Goal: Information Seeking & Learning: Find specific fact

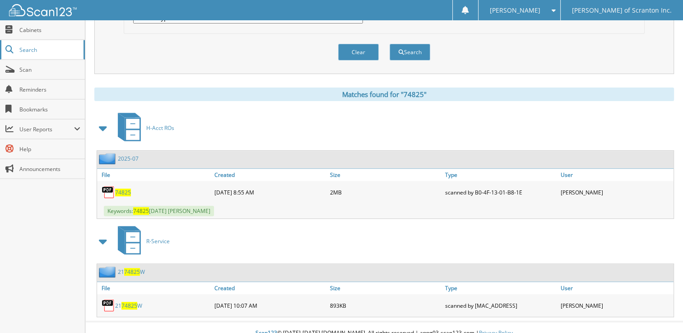
click at [33, 49] on span "Search" at bounding box center [49, 50] width 60 height 8
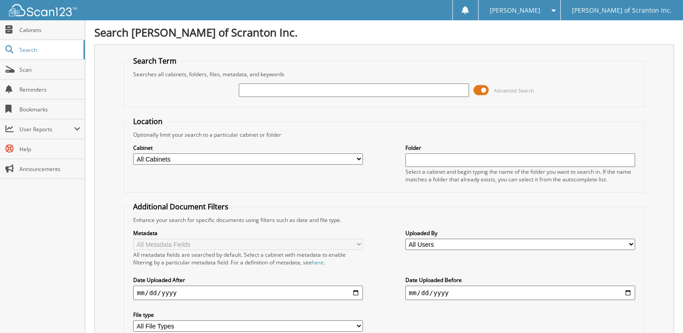
click at [265, 94] on input "text" at bounding box center [354, 91] width 230 height 14
type input "75630"
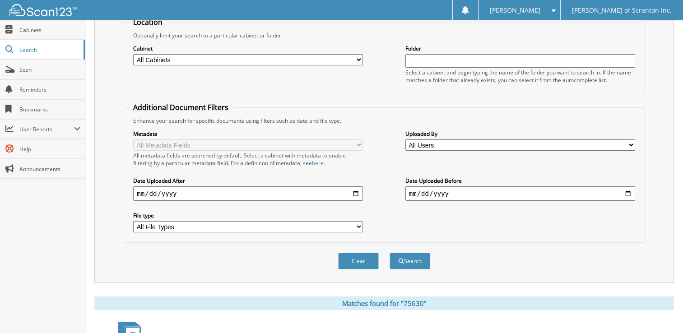
scroll to position [271, 0]
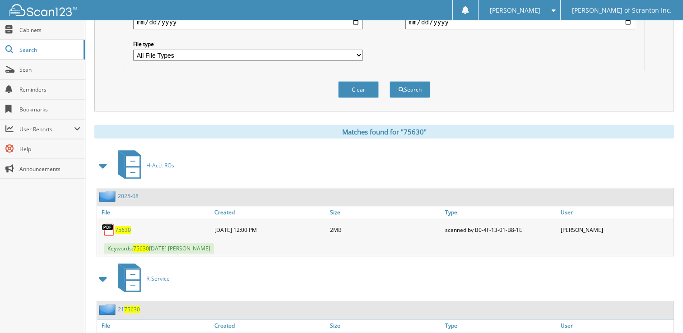
click at [125, 226] on span "75630" at bounding box center [123, 230] width 16 height 8
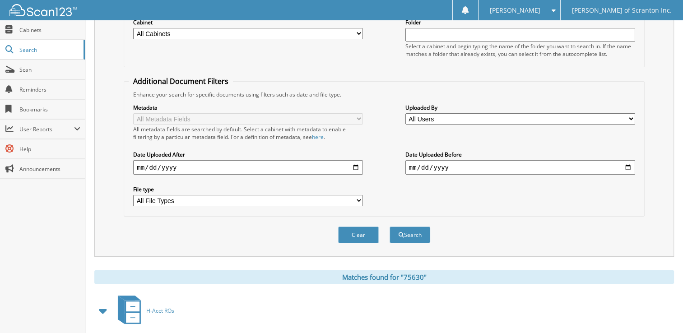
scroll to position [0, 0]
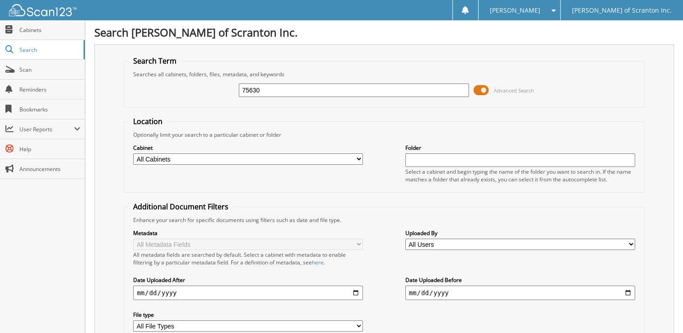
drag, startPoint x: 214, startPoint y: 88, endPoint x: 172, endPoint y: 94, distance: 42.8
click at [172, 94] on div "75630 Advanced Search" at bounding box center [384, 90] width 511 height 24
type input "62306"
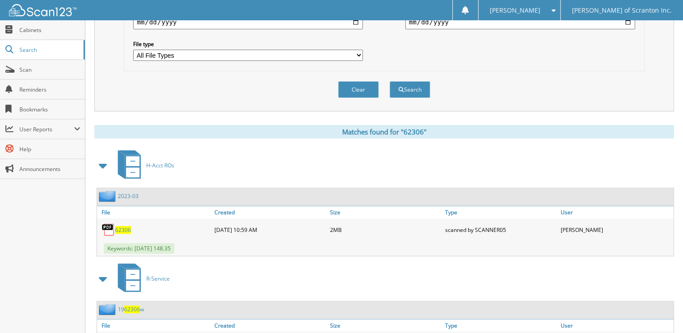
scroll to position [308, 0]
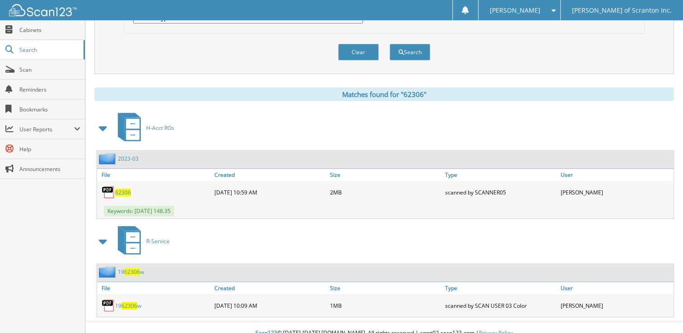
click at [123, 189] on span "62306" at bounding box center [123, 193] width 16 height 8
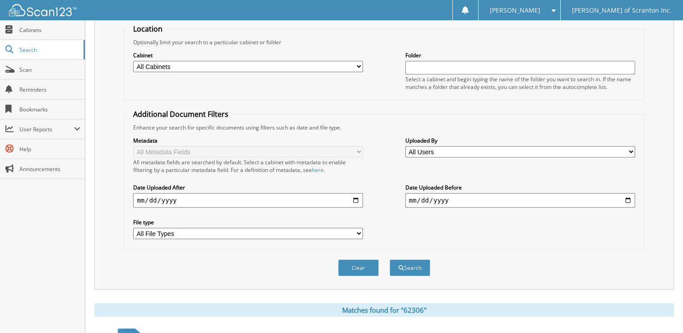
scroll to position [0, 0]
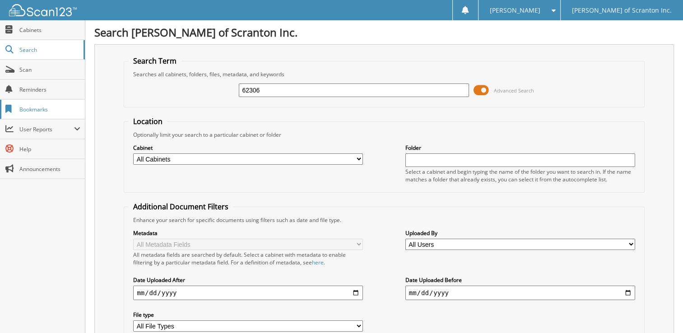
drag, startPoint x: 298, startPoint y: 92, endPoint x: 48, endPoint y: 102, distance: 250.3
click at [48, 102] on body "matthew g. Settings Logout Matthews of Scranton Inc. Close Cabinets Search Scan…" at bounding box center [341, 326] width 683 height 653
type input "59498"
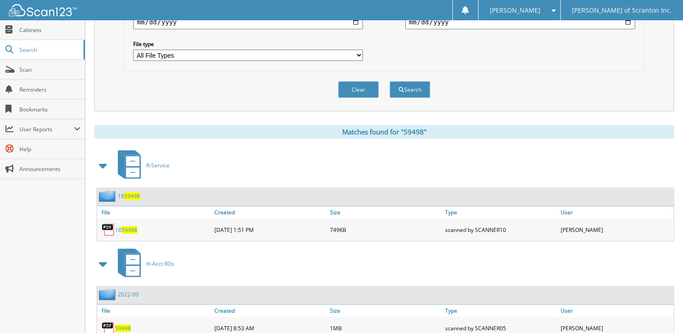
scroll to position [308, 0]
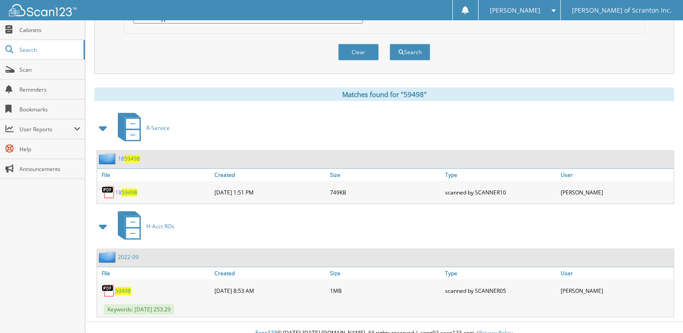
click at [124, 287] on span "59498" at bounding box center [123, 291] width 16 height 8
click at [122, 287] on span "59498" at bounding box center [123, 291] width 16 height 8
click at [125, 287] on span "59498" at bounding box center [123, 291] width 16 height 8
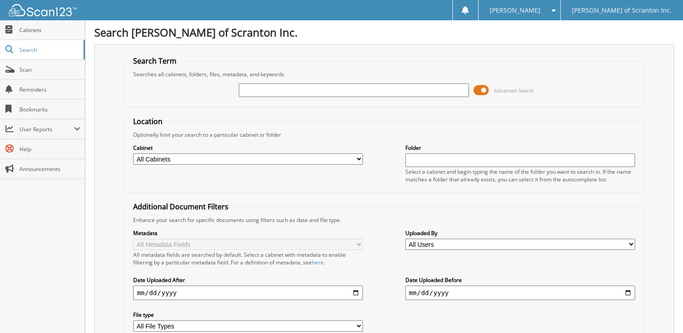
click at [271, 93] on input "text" at bounding box center [354, 91] width 230 height 14
type input "59498"
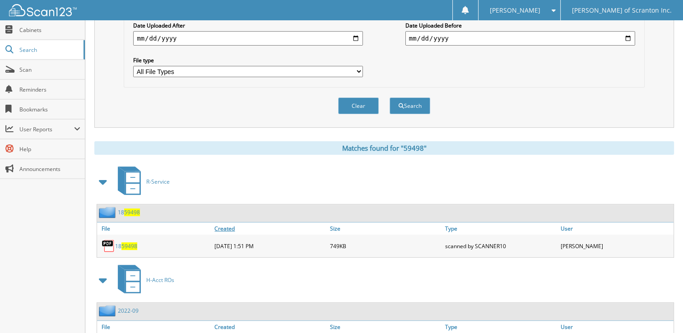
scroll to position [308, 0]
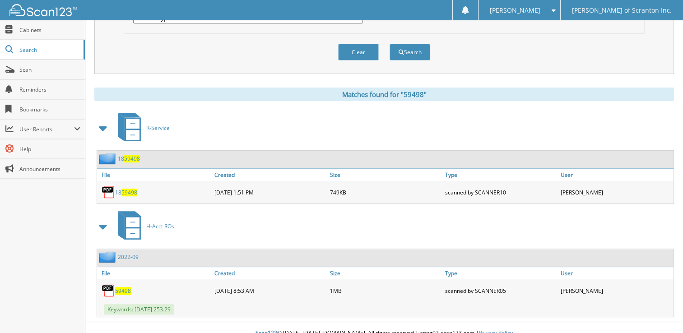
click at [120, 287] on span "59498" at bounding box center [123, 291] width 16 height 8
click at [49, 55] on link "Search" at bounding box center [42, 49] width 85 height 19
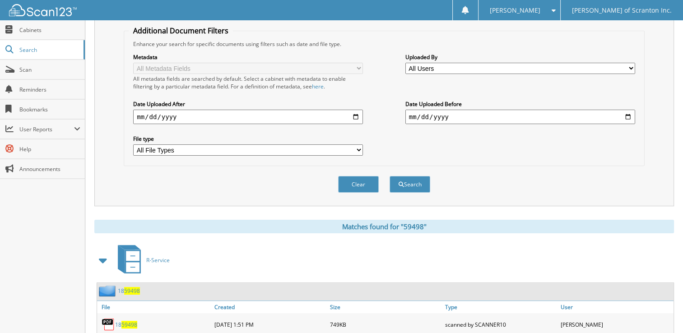
scroll to position [37, 0]
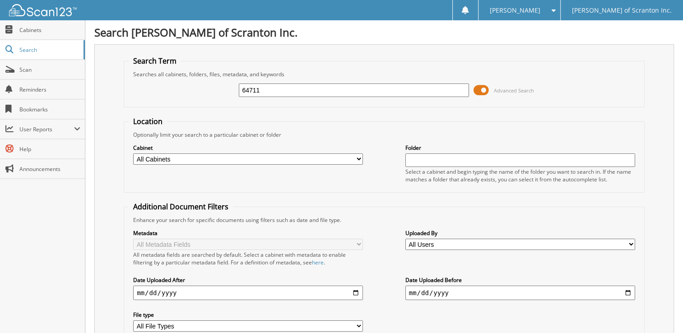
type input "64711"
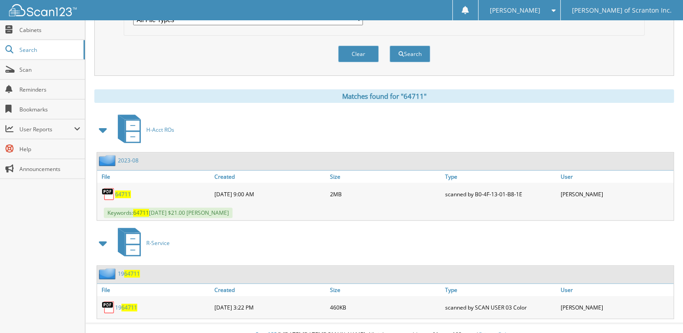
scroll to position [308, 0]
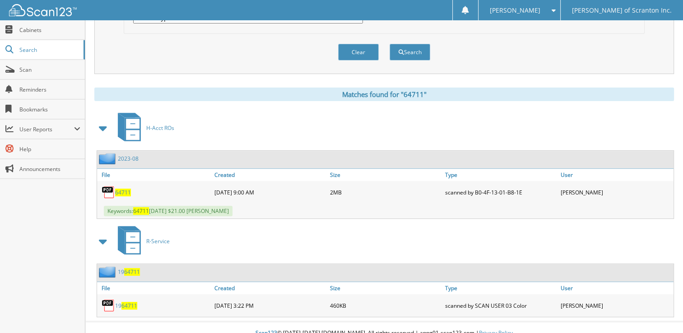
click at [118, 189] on span "64711" at bounding box center [123, 193] width 16 height 8
